Goal: Information Seeking & Learning: Learn about a topic

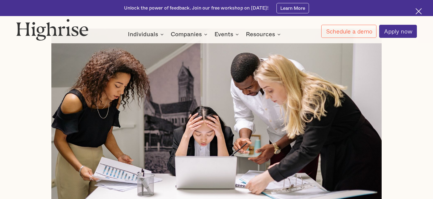
scroll to position [127, 0]
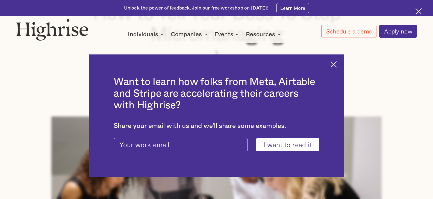
click at [336, 62] on img at bounding box center [333, 64] width 6 height 6
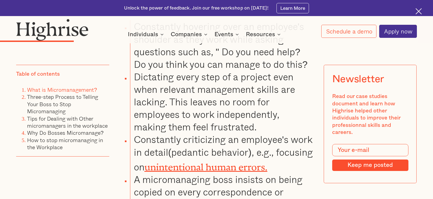
scroll to position [1274, 0]
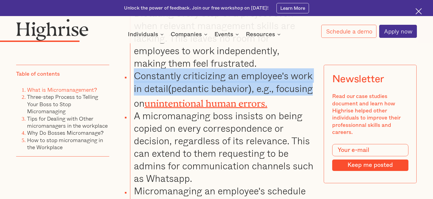
drag, startPoint x: 134, startPoint y: 74, endPoint x: 313, endPoint y: 92, distance: 180.2
click at [313, 92] on li "Constantly criticizing an employee's work in detail(pedantic behavior), e.g., f…" at bounding box center [221, 90] width 183 height 40
click at [313, 88] on li "Constantly criticizing an employee's work in detail(pedantic behavior), e.g., f…" at bounding box center [221, 90] width 183 height 40
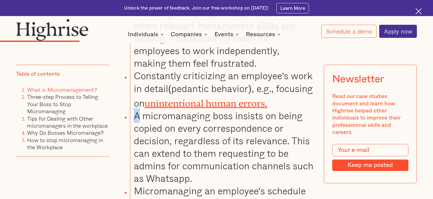
drag, startPoint x: 134, startPoint y: 113, endPoint x: 140, endPoint y: 113, distance: 5.5
click at [139, 113] on li "A micromanaging boss insists on being copied on every correspondence or decisio…" at bounding box center [221, 148] width 183 height 76
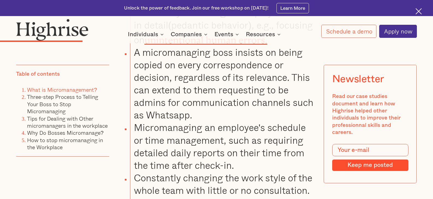
click at [153, 98] on li "A micromanaging boss insists on being copied on every correspondence or decisio…" at bounding box center [221, 84] width 183 height 76
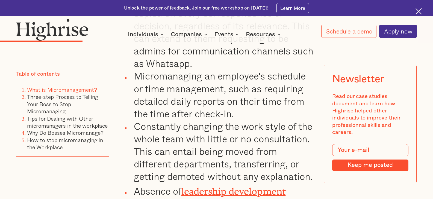
scroll to position [1401, 0]
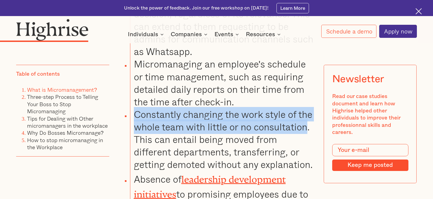
drag, startPoint x: 135, startPoint y: 112, endPoint x: 308, endPoint y: 126, distance: 173.8
click at [308, 126] on li "Constantly changing the work style of the whole team with little or no consulta…" at bounding box center [221, 139] width 183 height 63
click at [299, 130] on li "Constantly changing the work style of the whole team with little or no consulta…" at bounding box center [221, 139] width 183 height 63
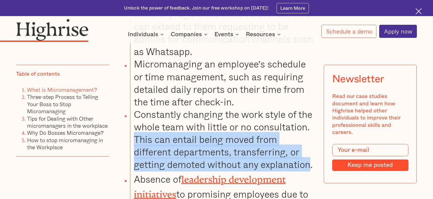
drag, startPoint x: 133, startPoint y: 136, endPoint x: 312, endPoint y: 162, distance: 180.0
click at [312, 162] on li "Constantly changing the work style of the whole team with little or no consulta…" at bounding box center [221, 139] width 183 height 63
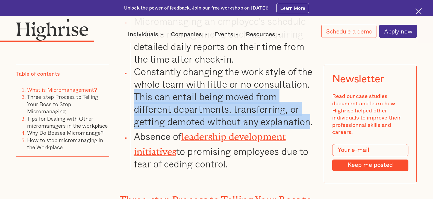
scroll to position [1465, 0]
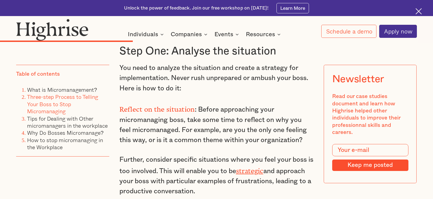
scroll to position [1910, 0]
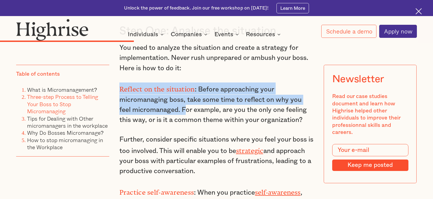
drag, startPoint x: 118, startPoint y: 88, endPoint x: 185, endPoint y: 112, distance: 71.3
click at [185, 112] on p "Reflect on the situation : Before approaching your micromanaging boss, take som…" at bounding box center [216, 104] width 194 height 43
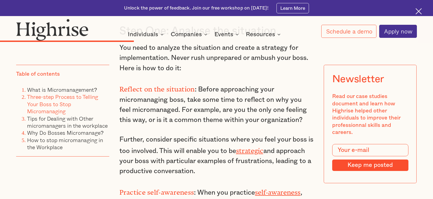
click at [192, 113] on p "Reflect on the situation : Before approaching your micromanaging boss, take som…" at bounding box center [216, 104] width 194 height 43
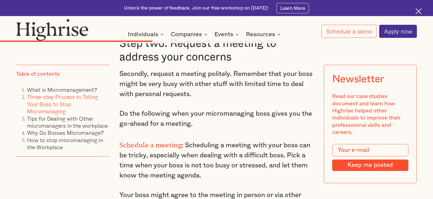
scroll to position [2101, 0]
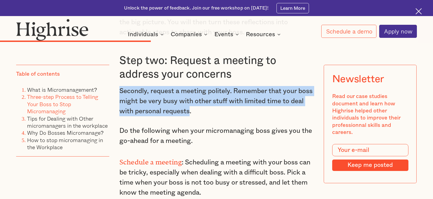
drag, startPoint x: 118, startPoint y: 88, endPoint x: 204, endPoint y: 114, distance: 89.6
click at [204, 114] on p "Secondly, request a meeting politely. Remember that your boss might be very bus…" at bounding box center [216, 101] width 194 height 30
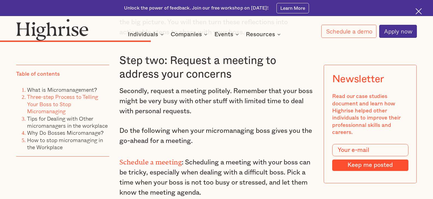
click at [211, 112] on p "Secondly, request a meeting politely. Remember that your boss might be very bus…" at bounding box center [216, 101] width 194 height 30
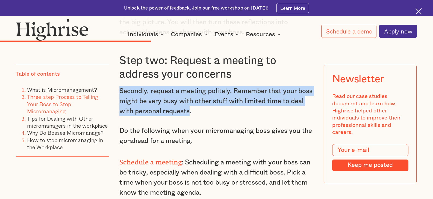
drag, startPoint x: 204, startPoint y: 109, endPoint x: 118, endPoint y: 83, distance: 90.8
click at [161, 103] on p "Secondly, request a meeting politely. Remember that your boss might be very bus…" at bounding box center [216, 101] width 194 height 30
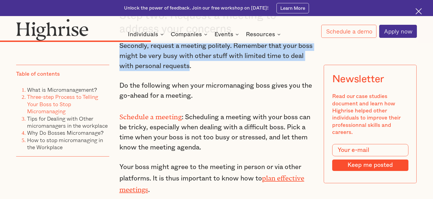
scroll to position [2165, 0]
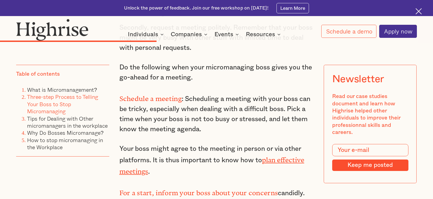
click at [141, 129] on p "Schedule a meeting : Scheduling a meeting with your boss can be tricky, especia…" at bounding box center [216, 113] width 194 height 43
drag, startPoint x: 119, startPoint y: 96, endPoint x: 180, endPoint y: 94, distance: 60.9
click at [180, 95] on strong "Schedule a meeting" at bounding box center [150, 97] width 62 height 4
click at [147, 126] on p "Schedule a meeting : Scheduling a meeting with your boss can be tricky, especia…" at bounding box center [216, 113] width 194 height 43
drag, startPoint x: 149, startPoint y: 127, endPoint x: 199, endPoint y: 130, distance: 50.0
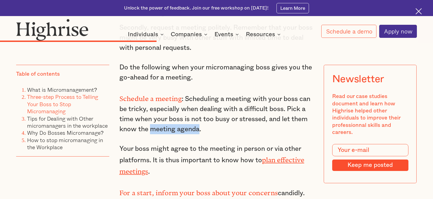
click at [199, 130] on p "Schedule a meeting : Scheduling a meeting with your boss can be tricky, especia…" at bounding box center [216, 113] width 194 height 43
click at [202, 128] on p "Schedule a meeting : Scheduling a meeting with your boss can be tricky, especia…" at bounding box center [216, 113] width 194 height 43
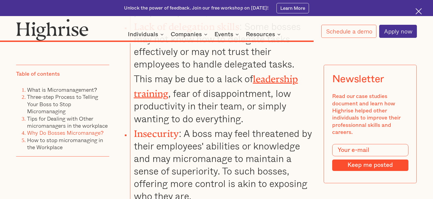
scroll to position [4011, 0]
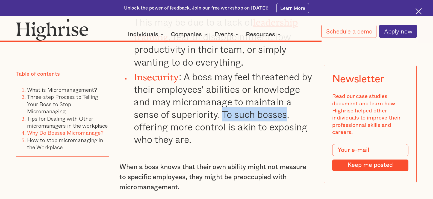
drag, startPoint x: 223, startPoint y: 84, endPoint x: 285, endPoint y: 81, distance: 62.8
click at [285, 81] on li "Insecurity : A boss may feel threatened by their employees' abilities or knowle…" at bounding box center [221, 107] width 183 height 78
click at [296, 80] on li "Insecurity : A boss may feel threatened by their employees' abilities or knowle…" at bounding box center [221, 107] width 183 height 78
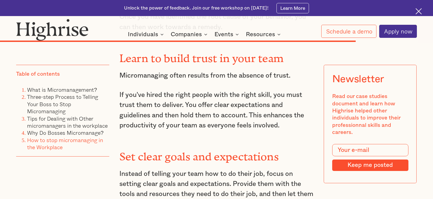
scroll to position [4521, 0]
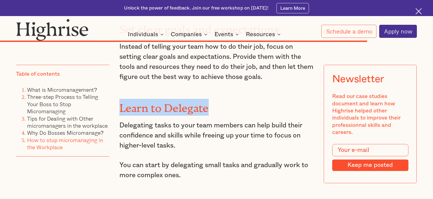
drag, startPoint x: 120, startPoint y: 80, endPoint x: 207, endPoint y: 79, distance: 87.3
click at [207, 102] on strong "Learn to Delegate" at bounding box center [163, 105] width 89 height 7
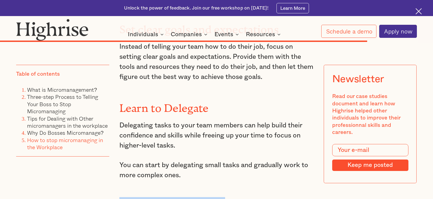
drag, startPoint x: 121, startPoint y: 176, endPoint x: 222, endPoint y: 181, distance: 101.6
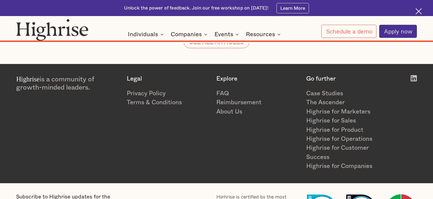
scroll to position [5582, 0]
